Goal: Ask a question

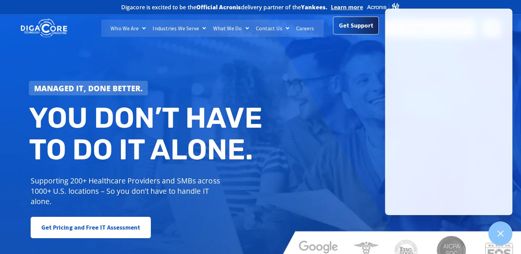
click at [345, 36] on div "Get Support" at bounding box center [356, 28] width 46 height 18
click at [343, 30] on span "Get Support" at bounding box center [356, 26] width 34 height 14
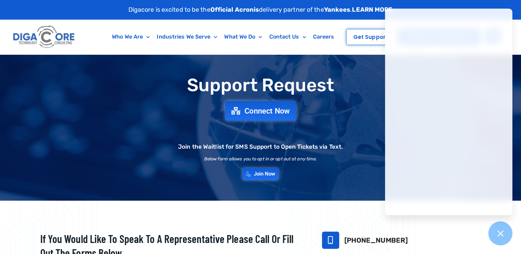
click at [266, 111] on span "Connect Now" at bounding box center [266, 111] width 45 height 8
